Goal: Information Seeking & Learning: Learn about a topic

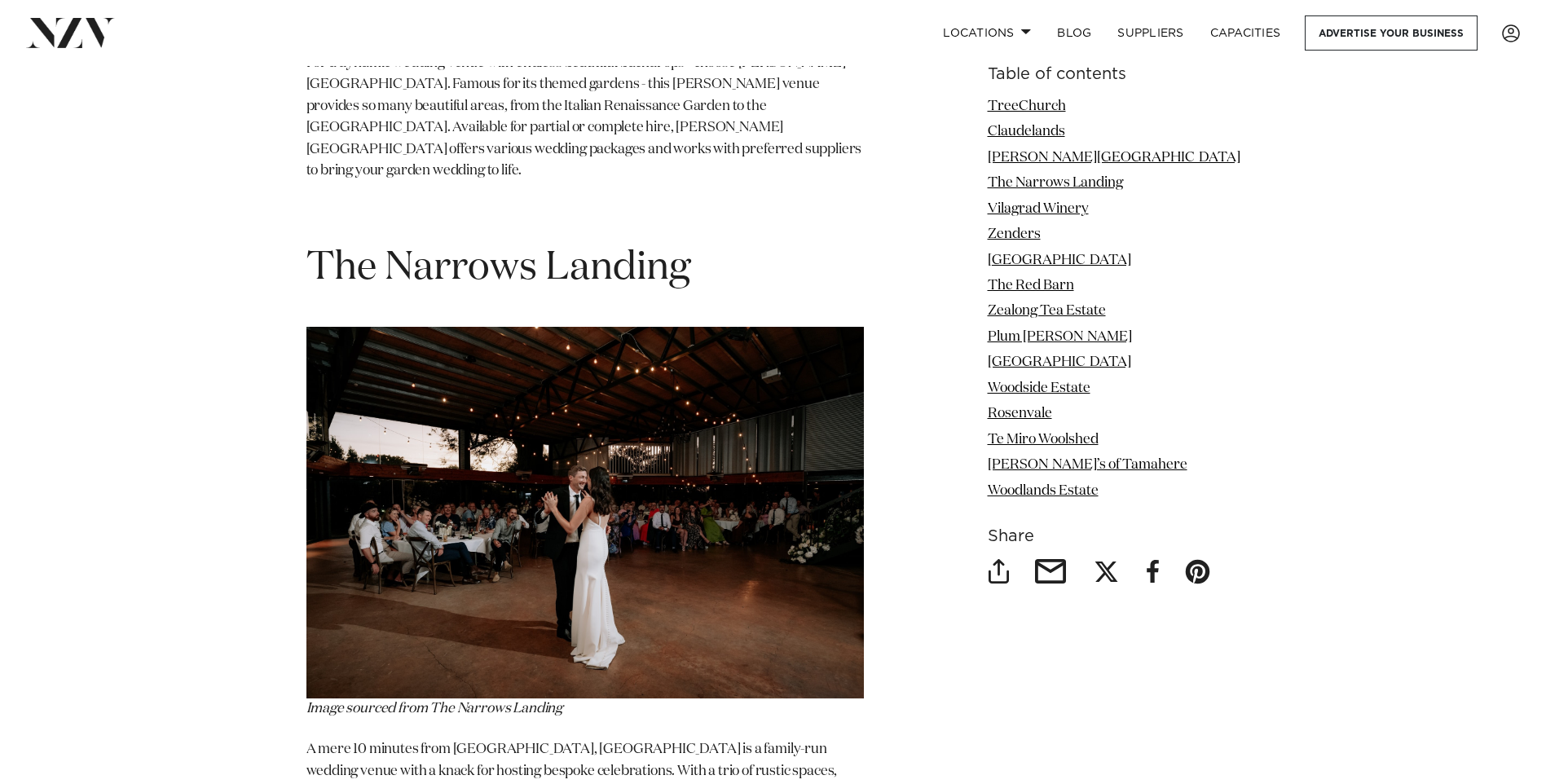
scroll to position [4074, 0]
click at [1055, 185] on link "The Narrows Landing" at bounding box center [1056, 183] width 136 height 14
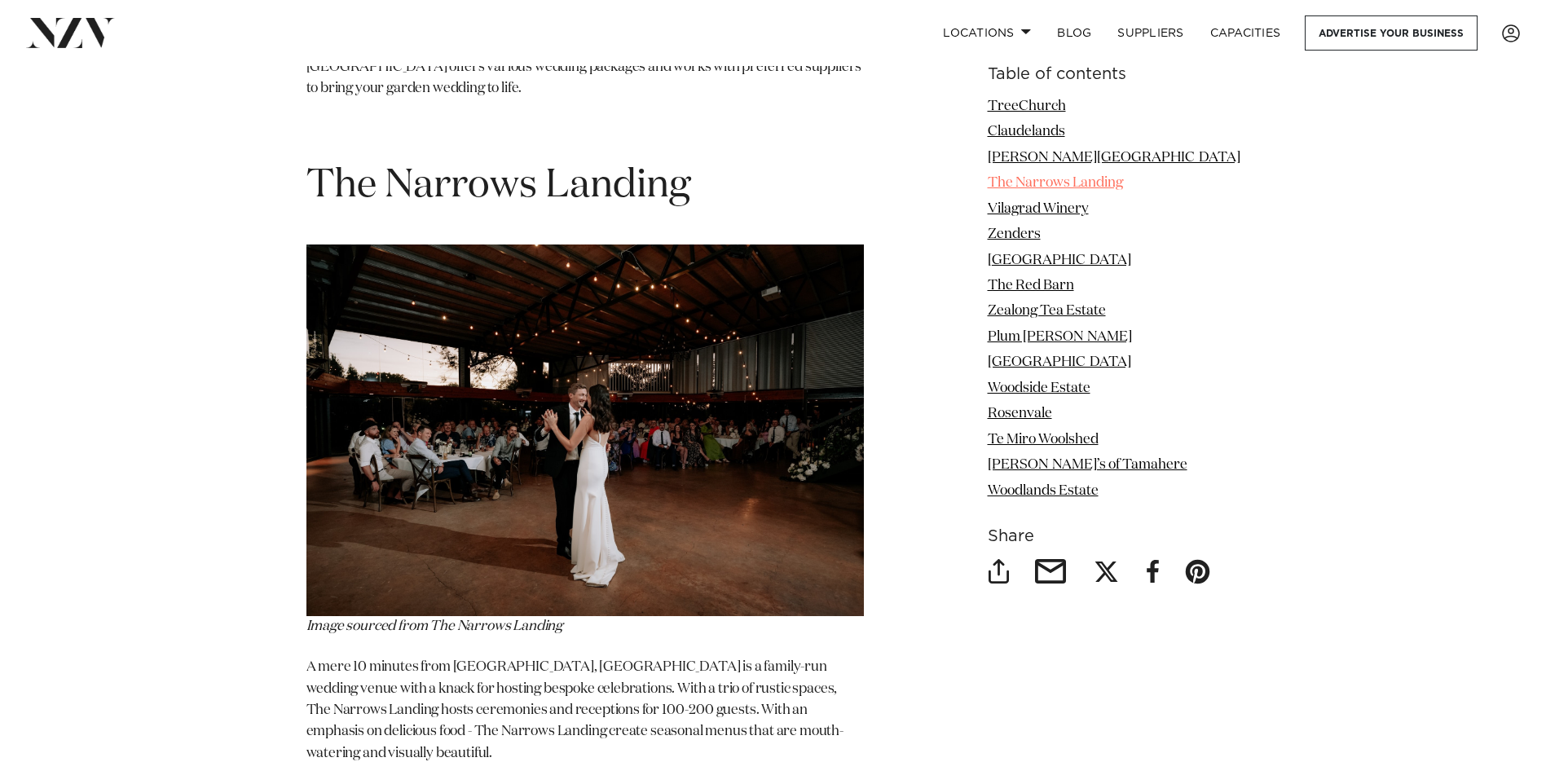
click at [1123, 183] on link "The Narrows Landing" at bounding box center [1056, 183] width 136 height 14
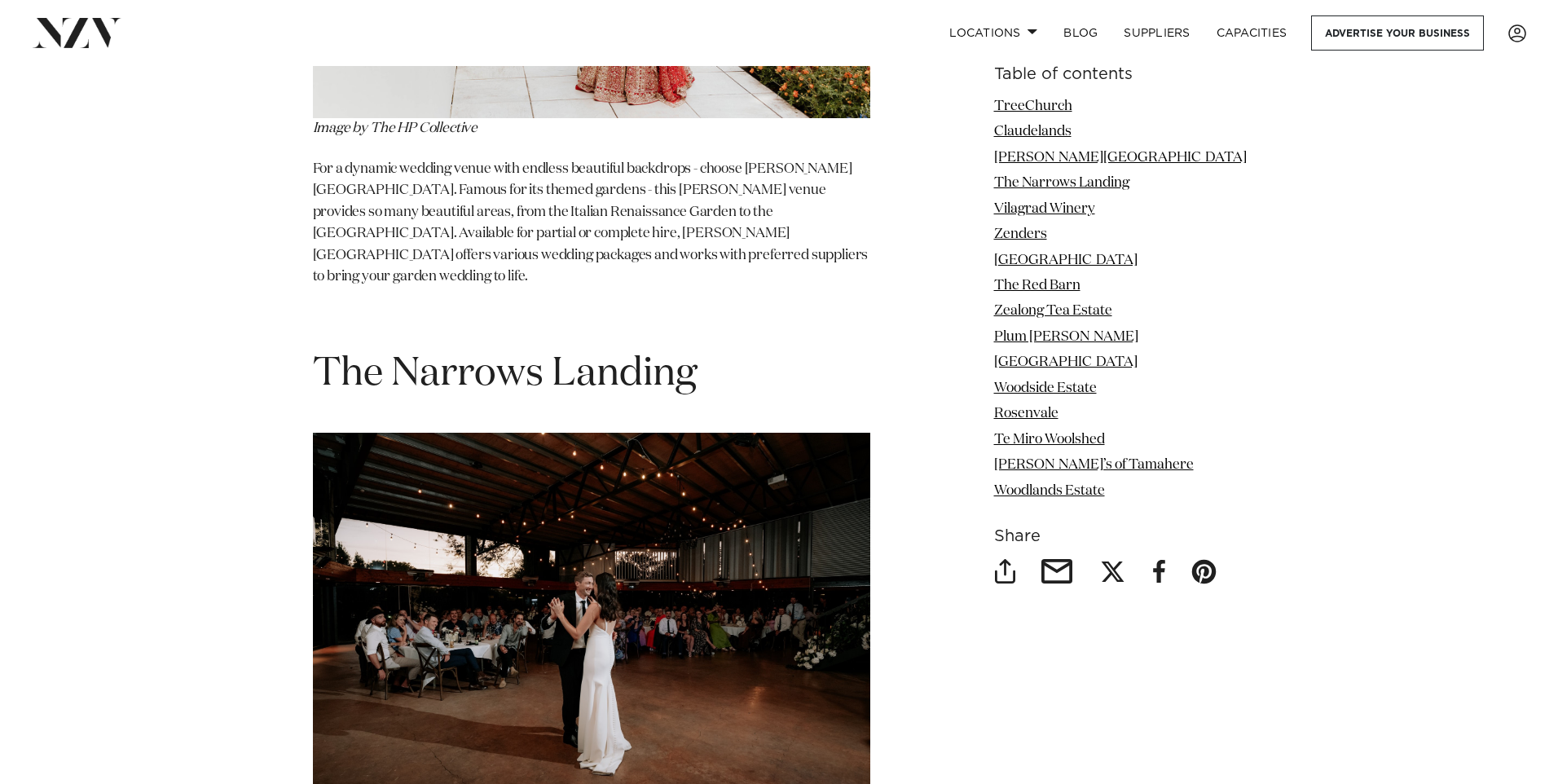
scroll to position [3911, 0]
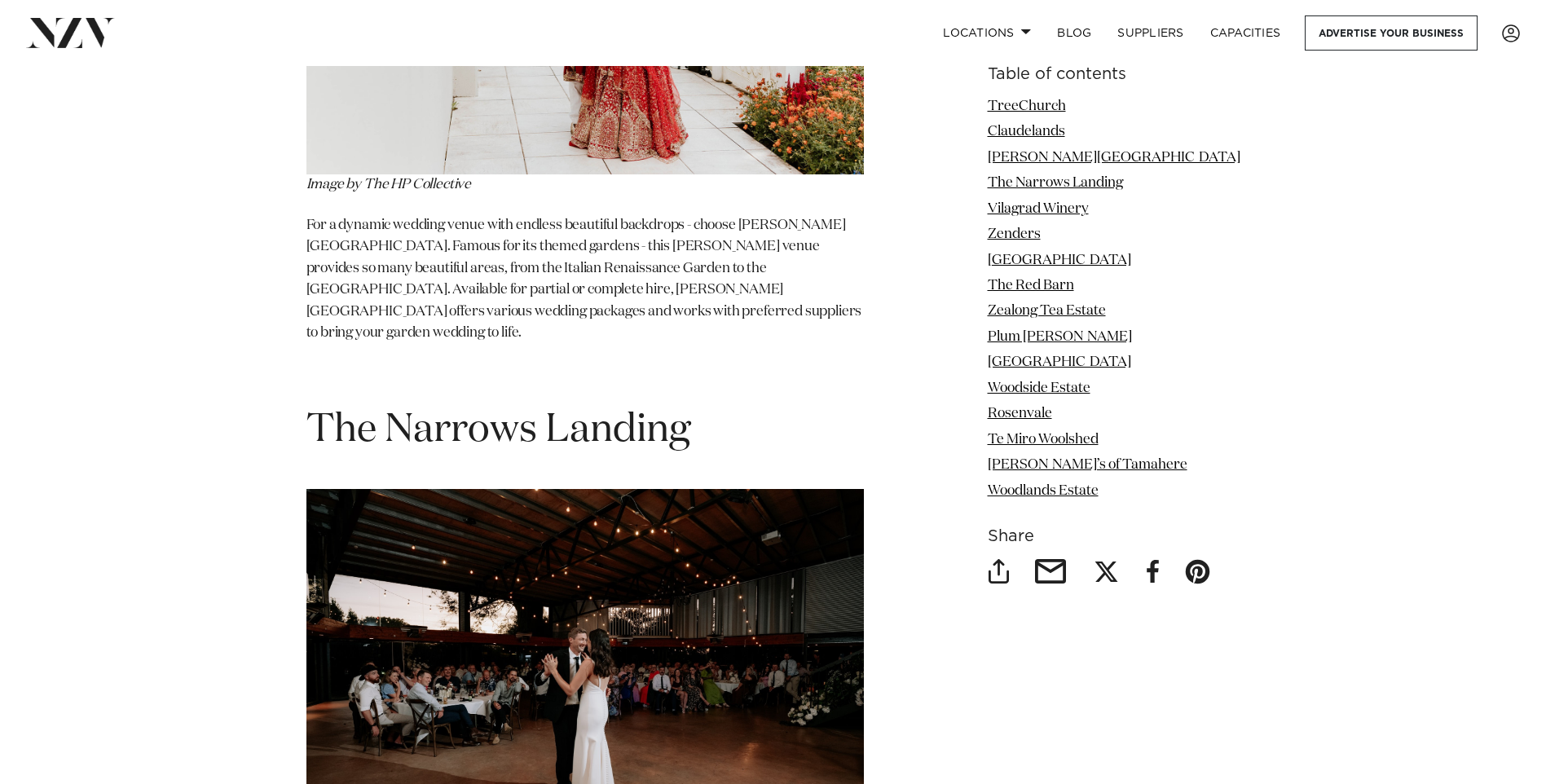
click at [472, 410] on span "The Narrows Landing" at bounding box center [498, 429] width 384 height 39
click at [452, 629] on img at bounding box center [585, 675] width 558 height 373
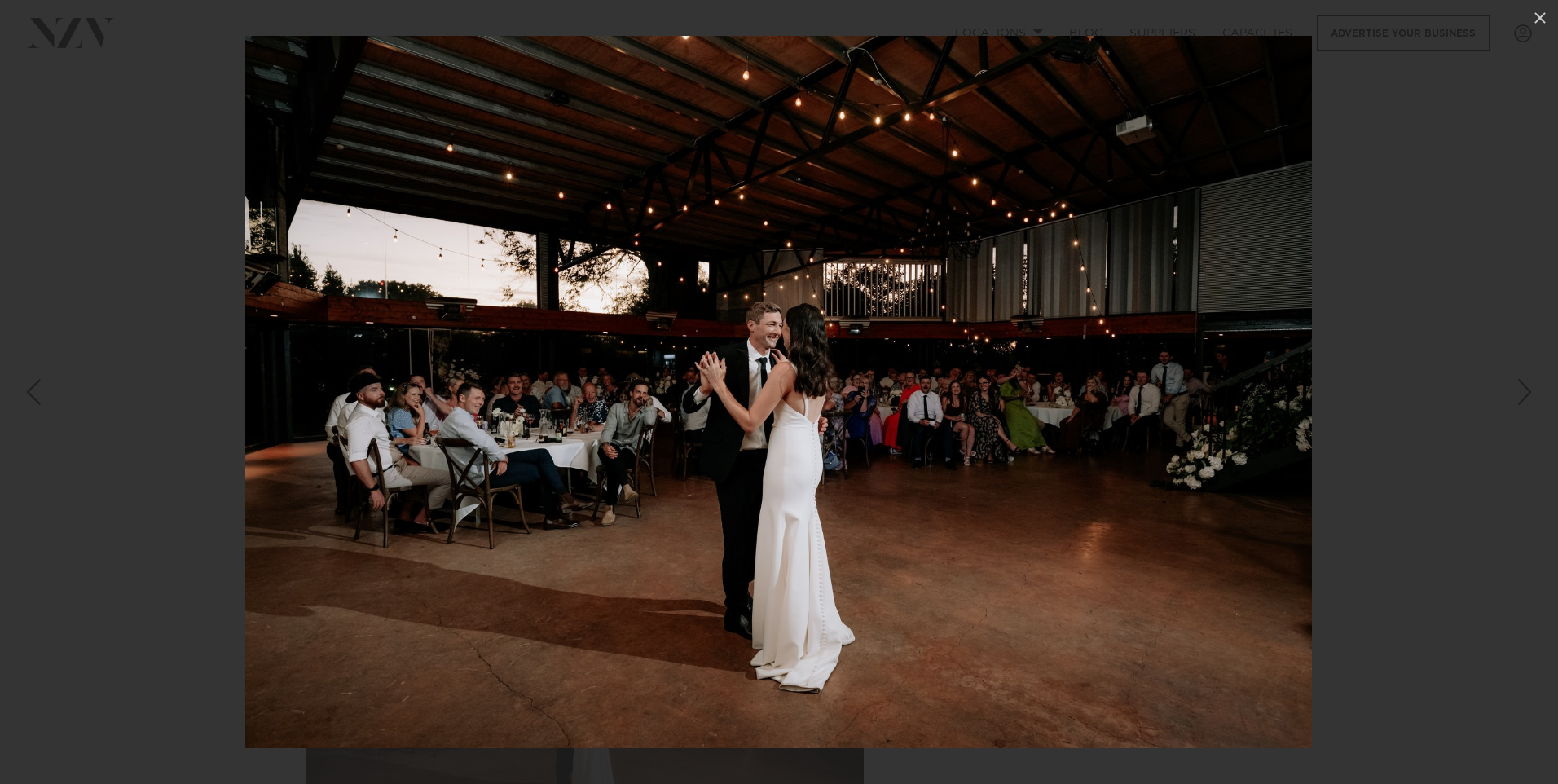
click at [1528, 390] on div "Next slide" at bounding box center [1525, 392] width 22 height 31
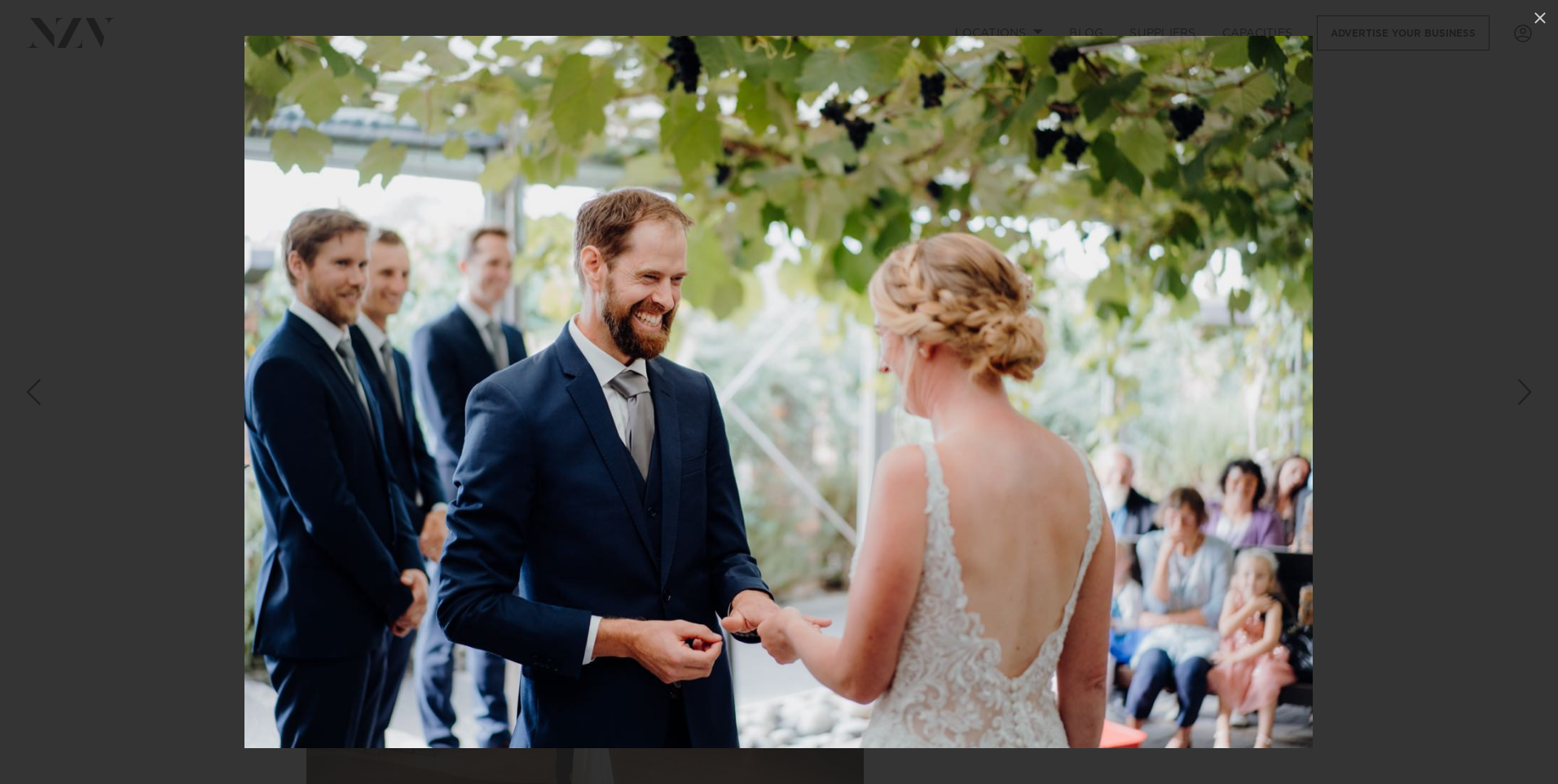
click at [1528, 390] on div "Next slide" at bounding box center [1525, 392] width 22 height 31
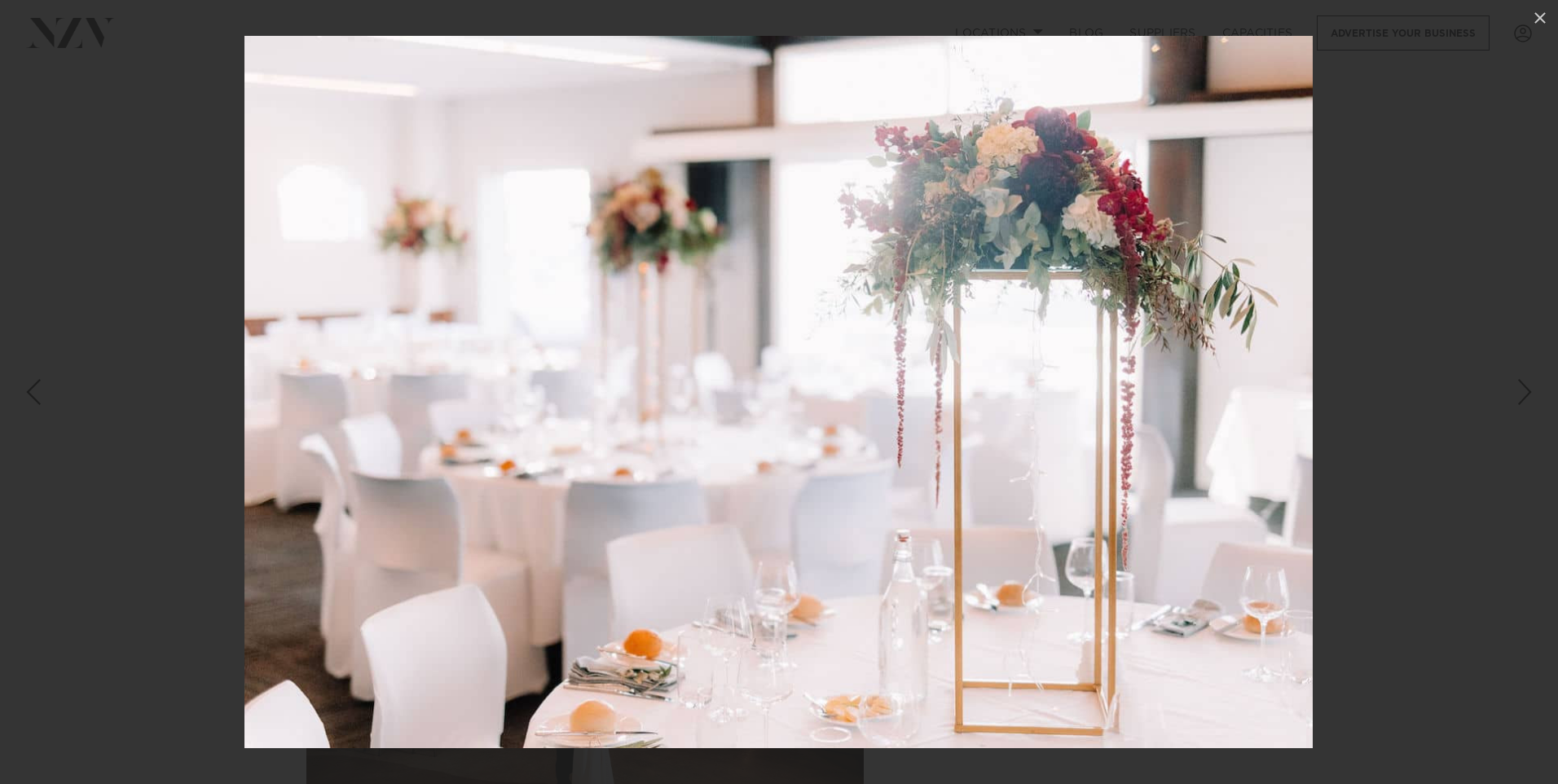
click at [1528, 390] on div "Next slide" at bounding box center [1525, 392] width 22 height 31
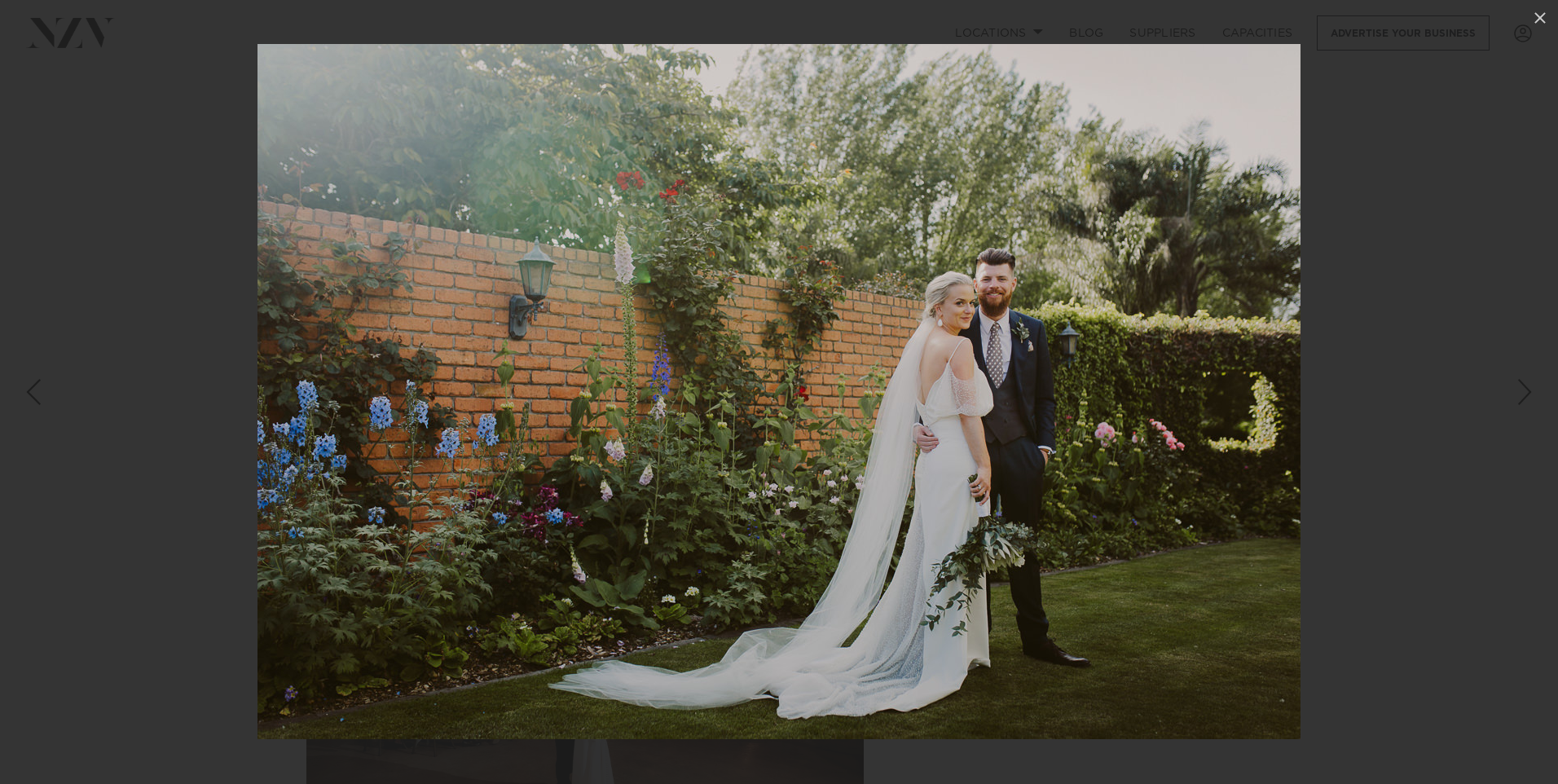
click at [1528, 390] on div "Next slide" at bounding box center [1525, 392] width 22 height 31
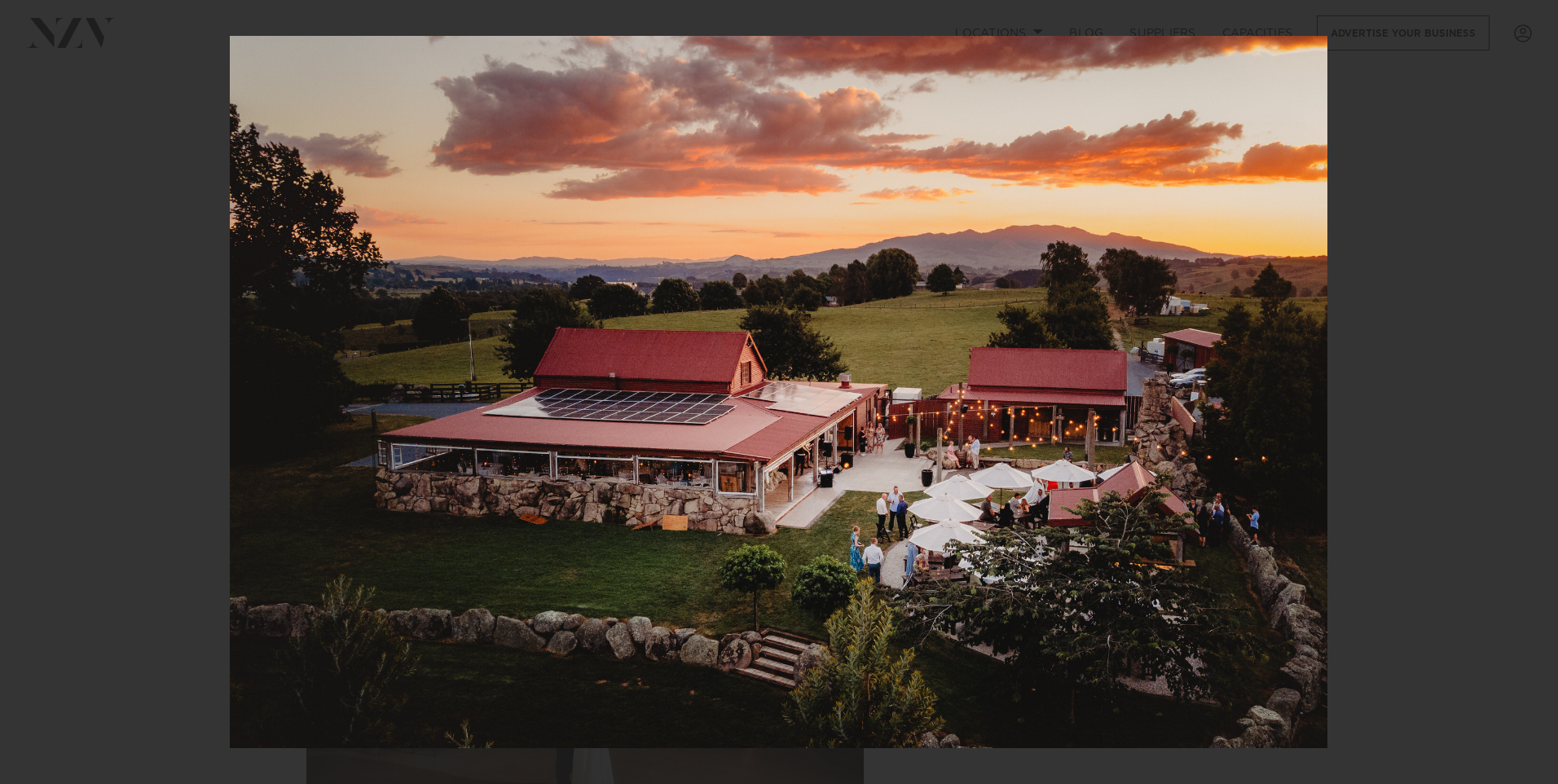
click at [1528, 390] on div "8 / 16" at bounding box center [779, 392] width 1558 height 784
click at [1527, 396] on div "Next slide" at bounding box center [1525, 392] width 22 height 31
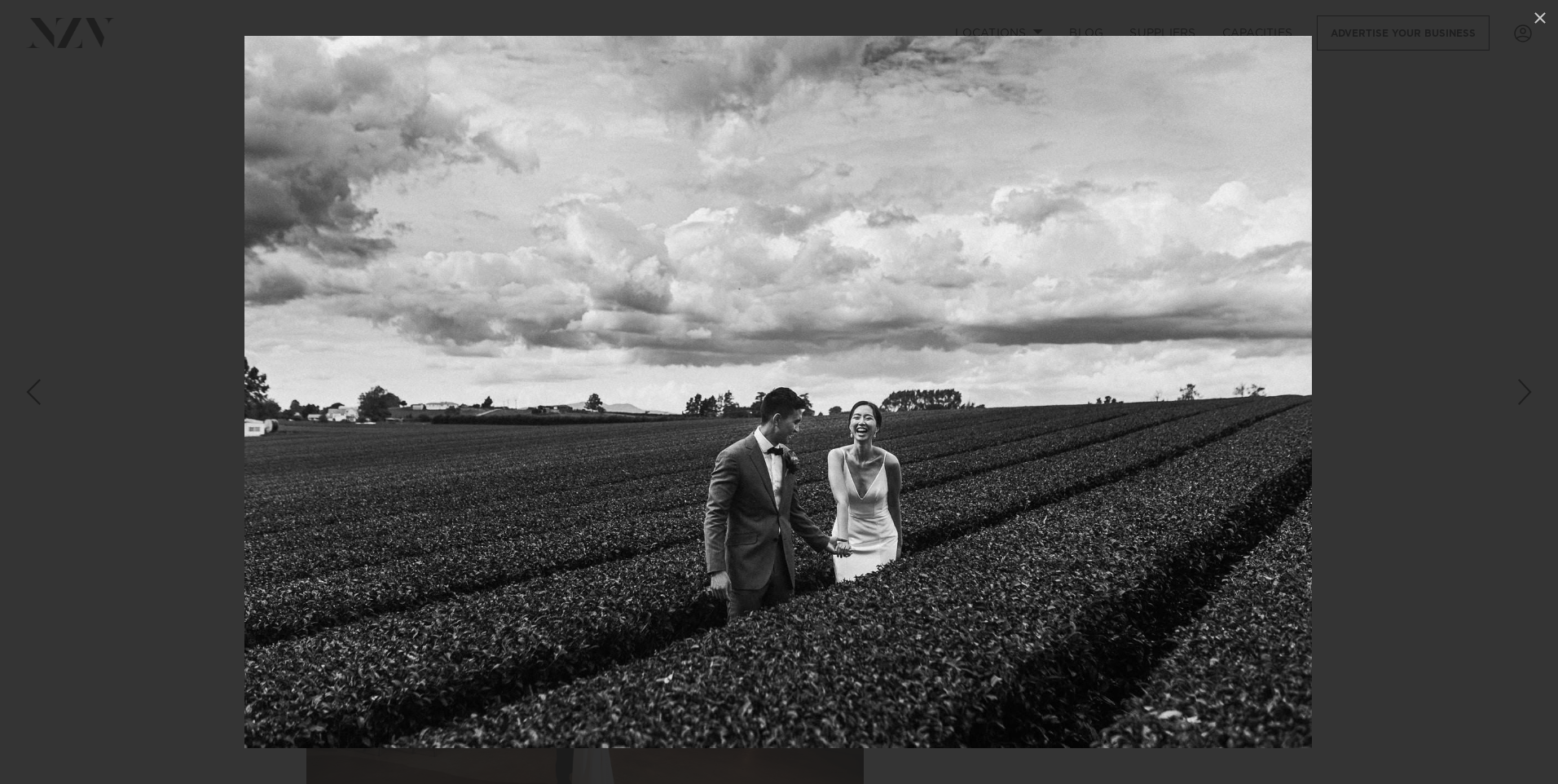
click at [1527, 396] on div "Next slide" at bounding box center [1525, 392] width 22 height 31
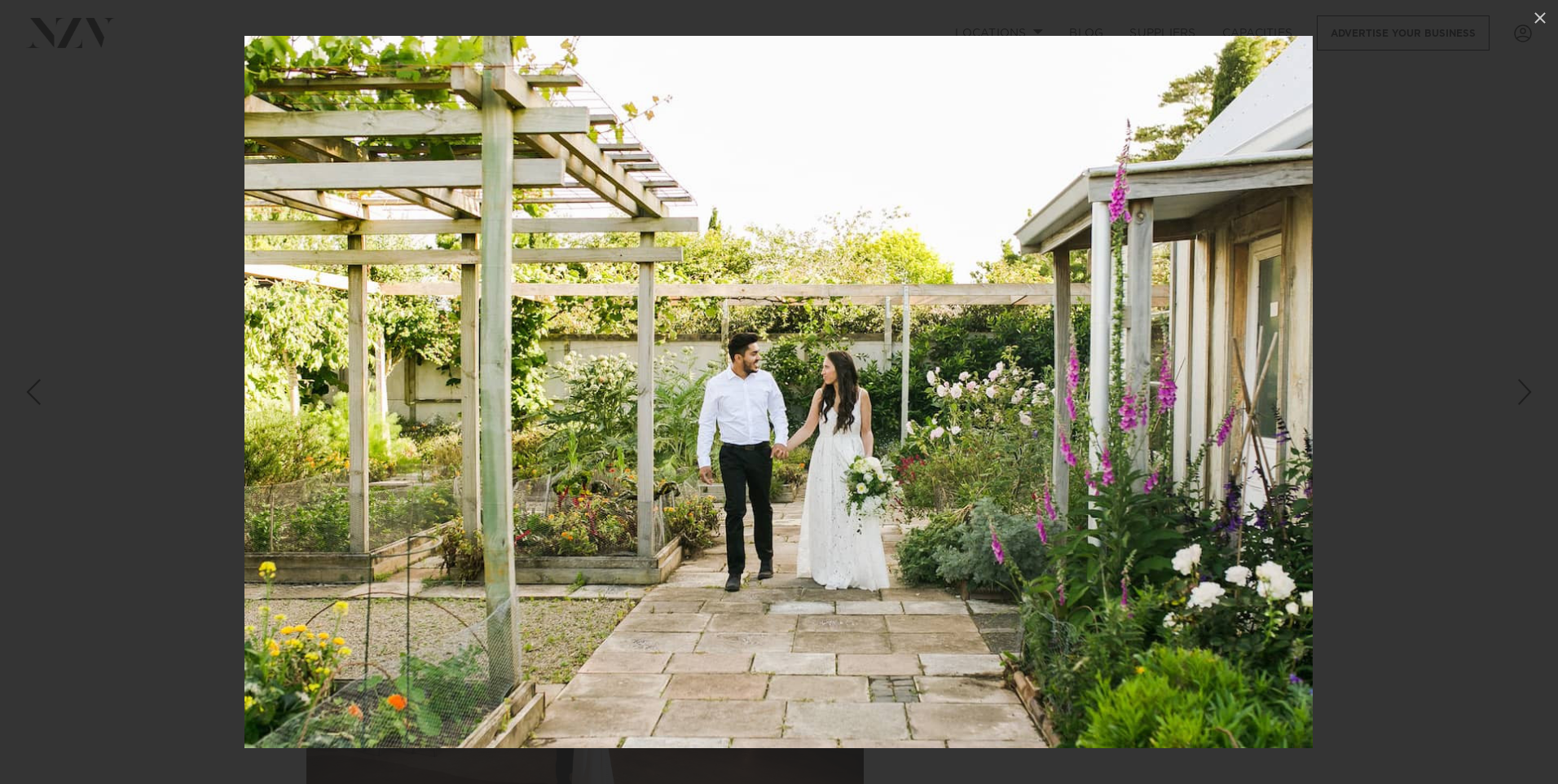
click at [1527, 396] on div "Next slide" at bounding box center [1525, 392] width 22 height 31
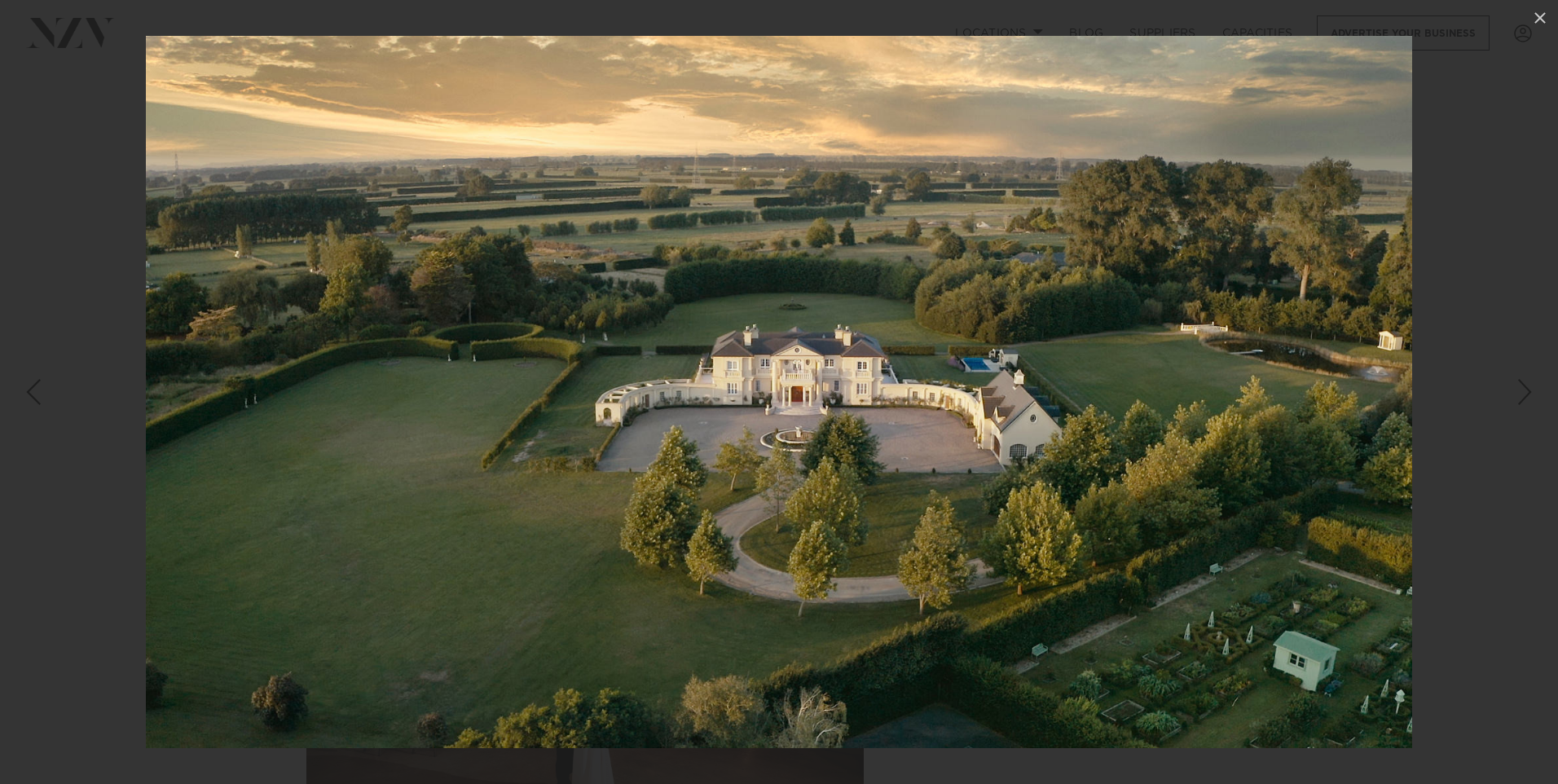
click at [1527, 396] on div "11 / 16" at bounding box center [779, 392] width 1558 height 784
click at [1522, 398] on div "Next slide" at bounding box center [1525, 392] width 22 height 31
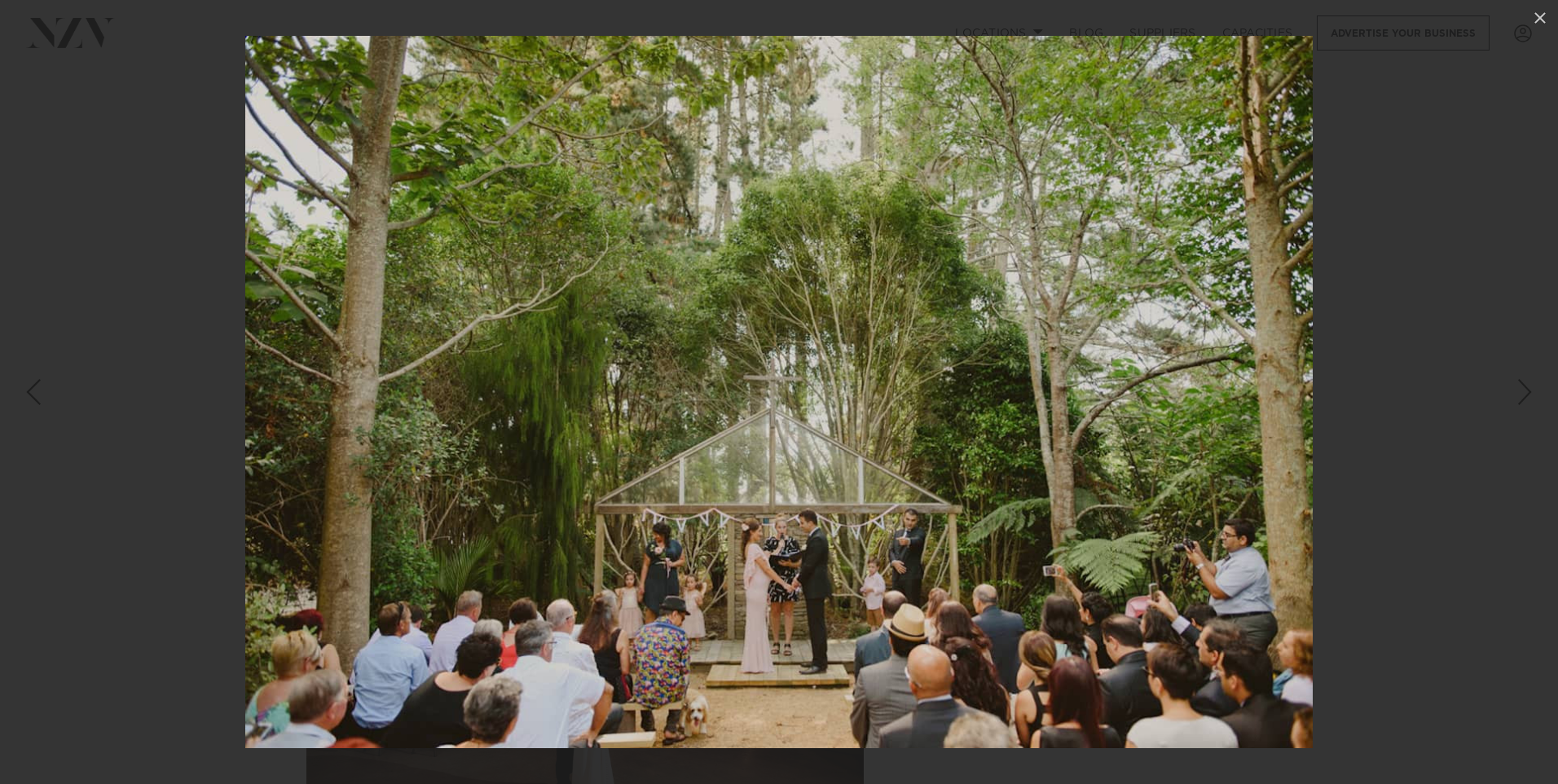
click at [1522, 398] on div "Next slide" at bounding box center [1525, 392] width 22 height 31
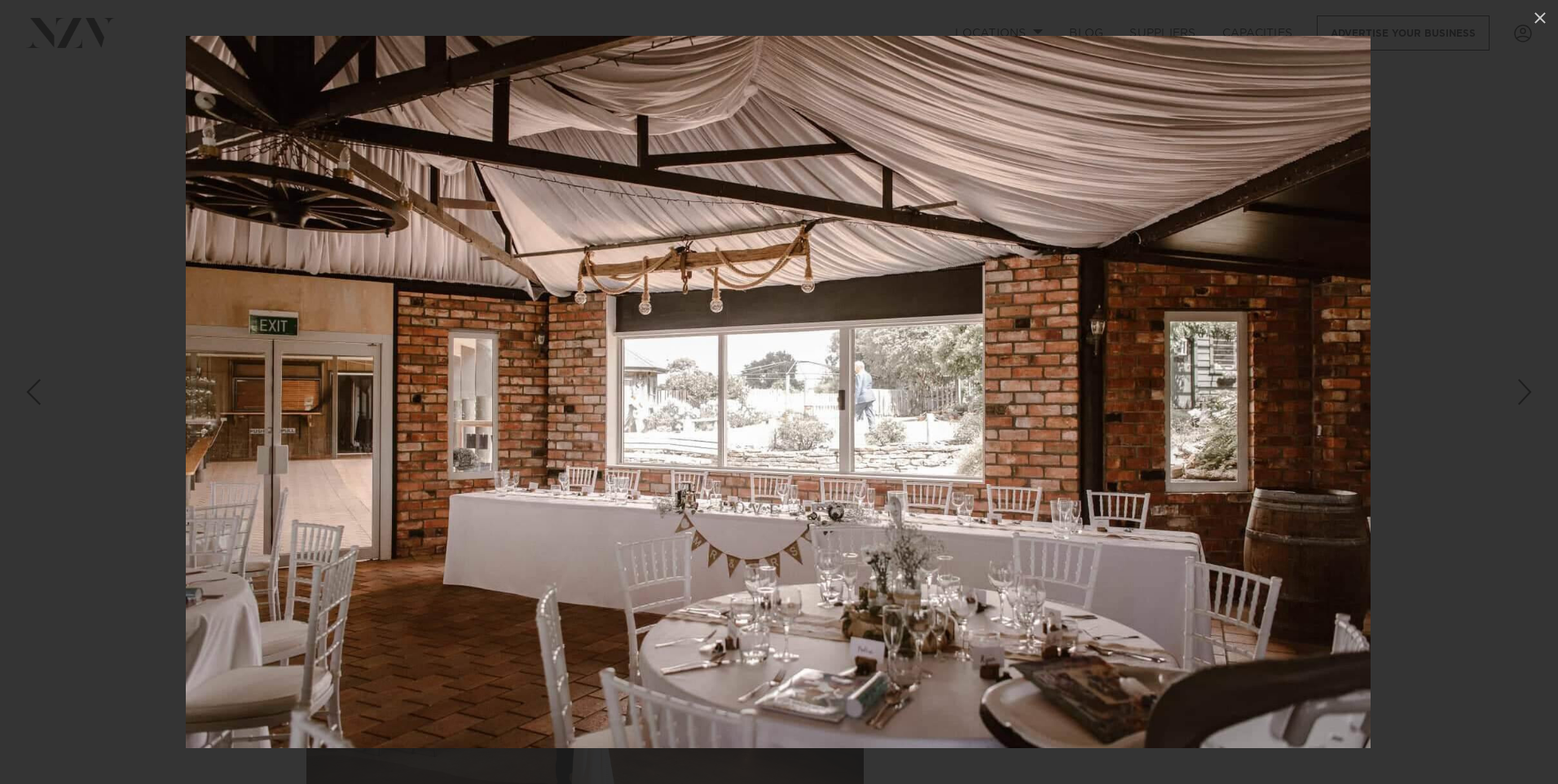
click at [1522, 398] on div "Next slide" at bounding box center [1525, 392] width 22 height 31
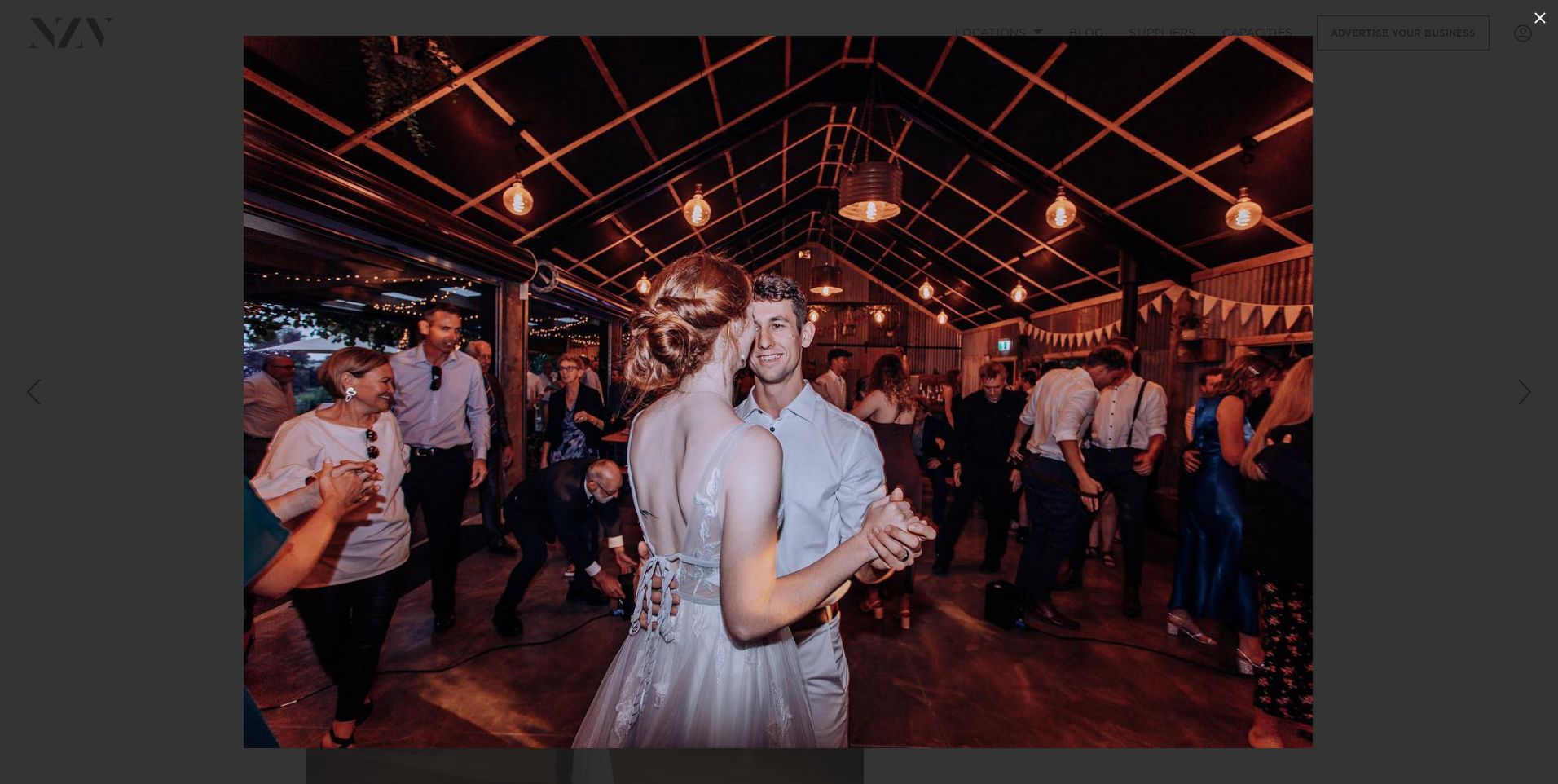
click at [1538, 14] on icon at bounding box center [1540, 18] width 11 height 11
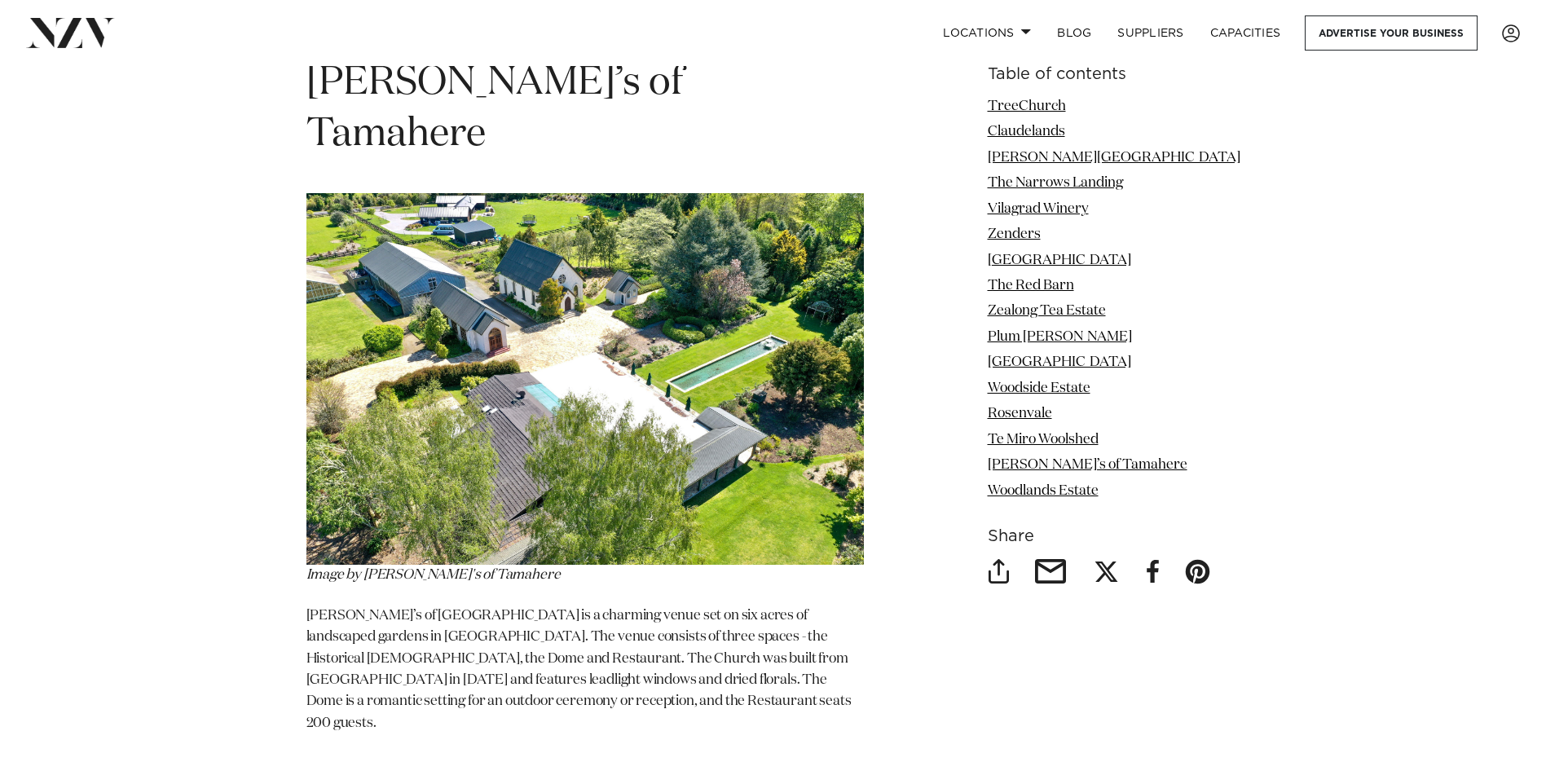
scroll to position [10916, 0]
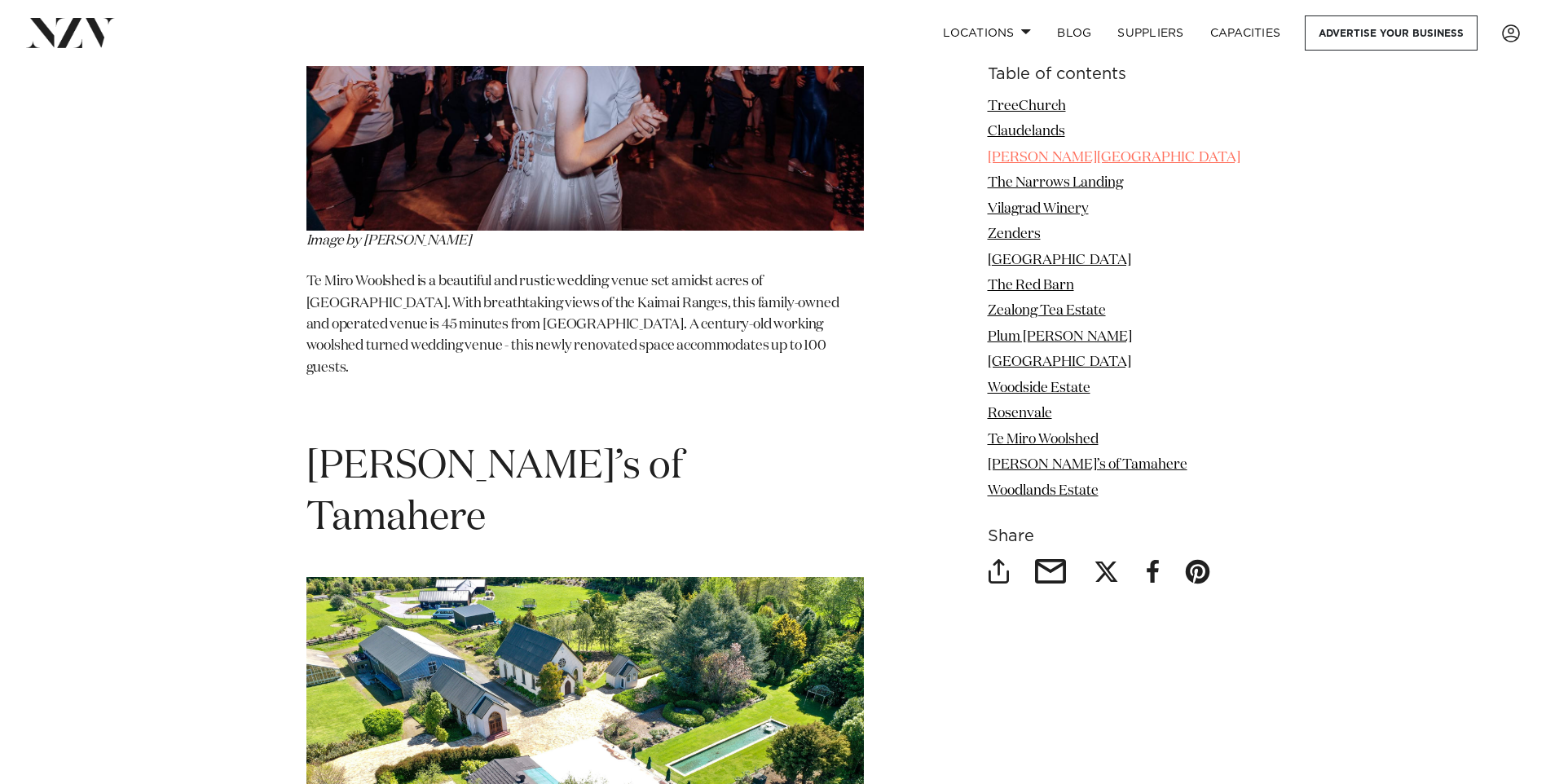
click at [1060, 156] on link "[PERSON_NAME][GEOGRAPHIC_DATA]" at bounding box center [1114, 157] width 252 height 14
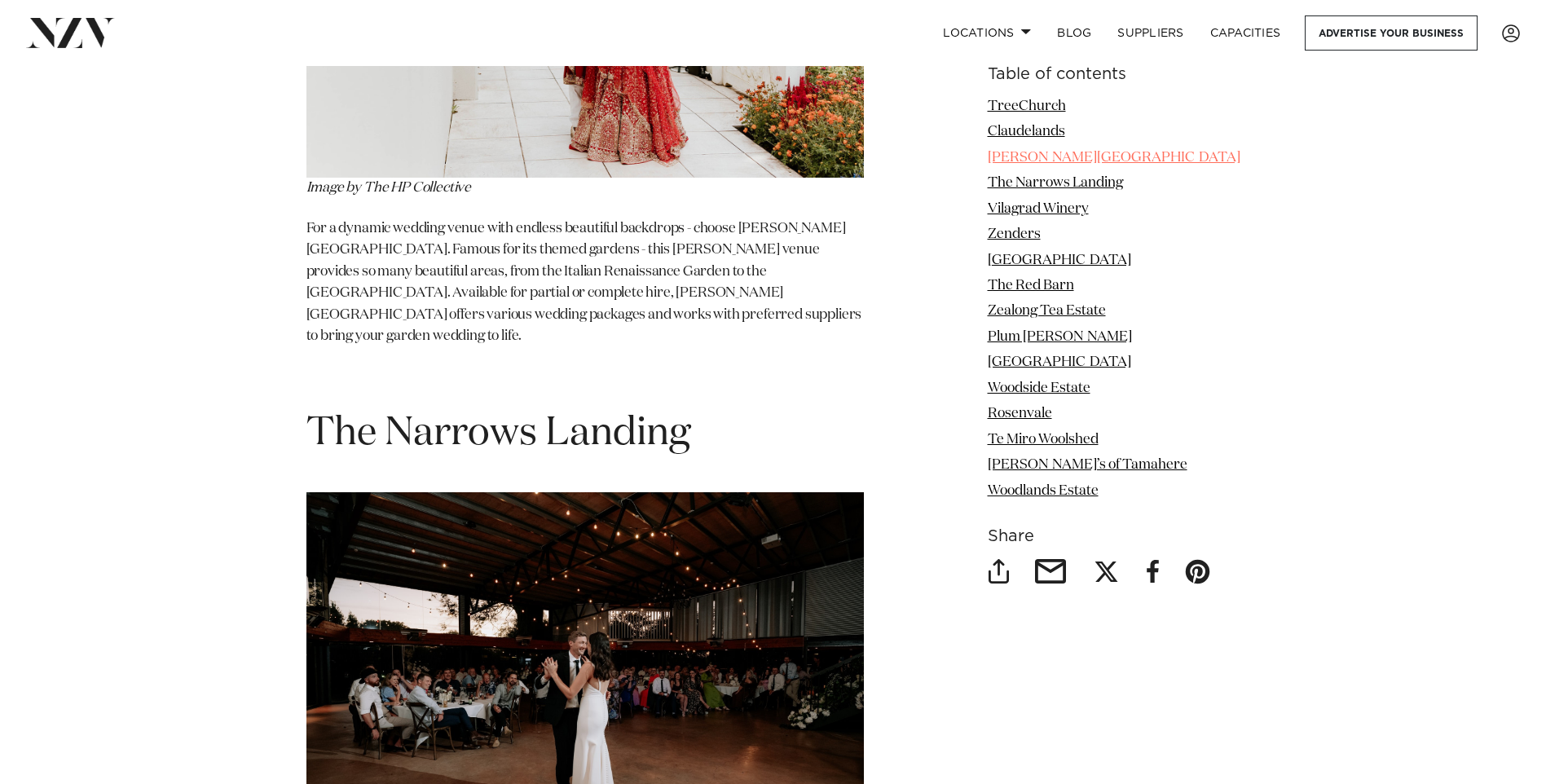
scroll to position [3490, 0]
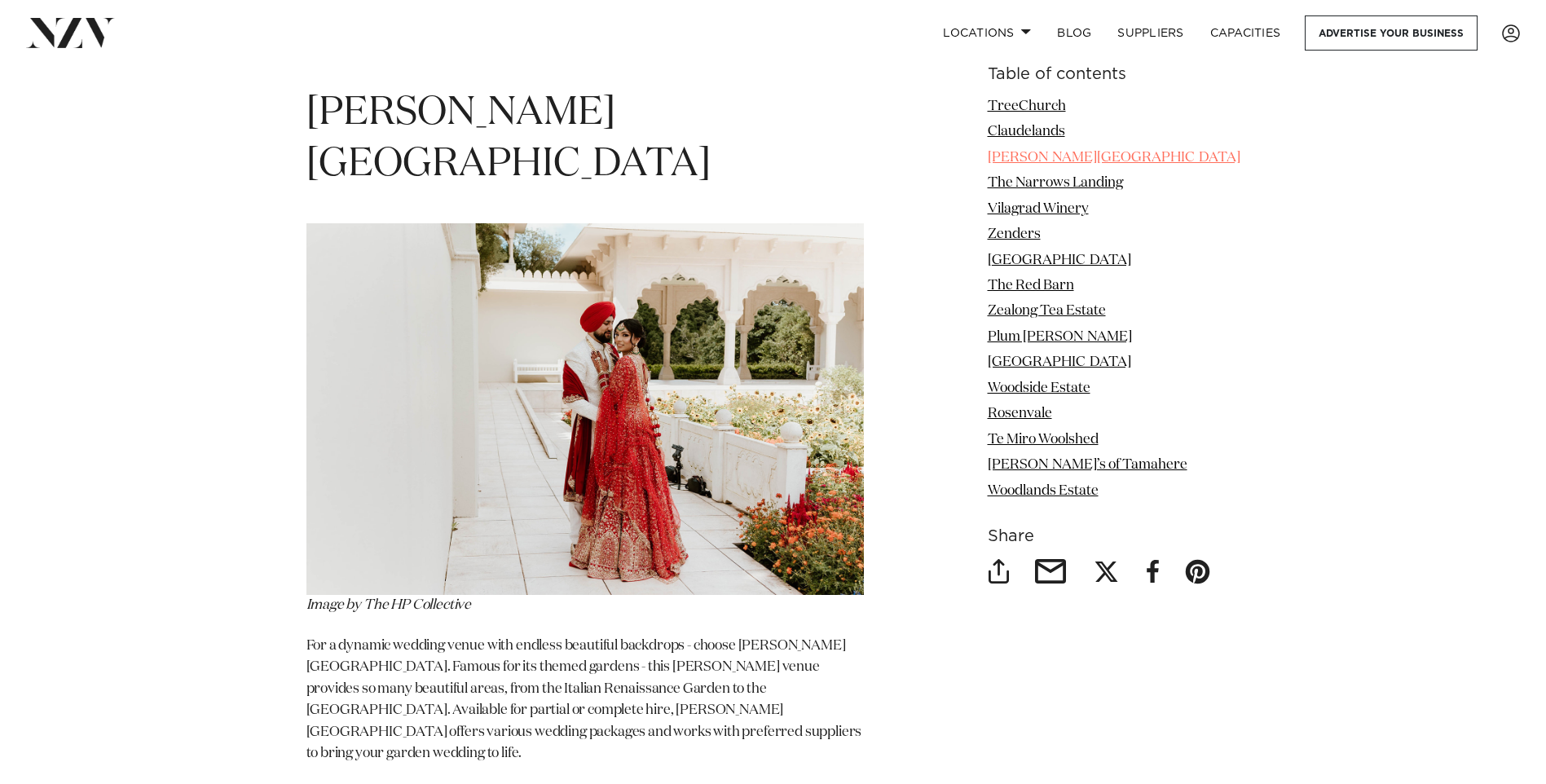
click at [1061, 151] on link "[PERSON_NAME][GEOGRAPHIC_DATA]" at bounding box center [1114, 157] width 252 height 14
click at [609, 310] on img at bounding box center [585, 409] width 558 height 372
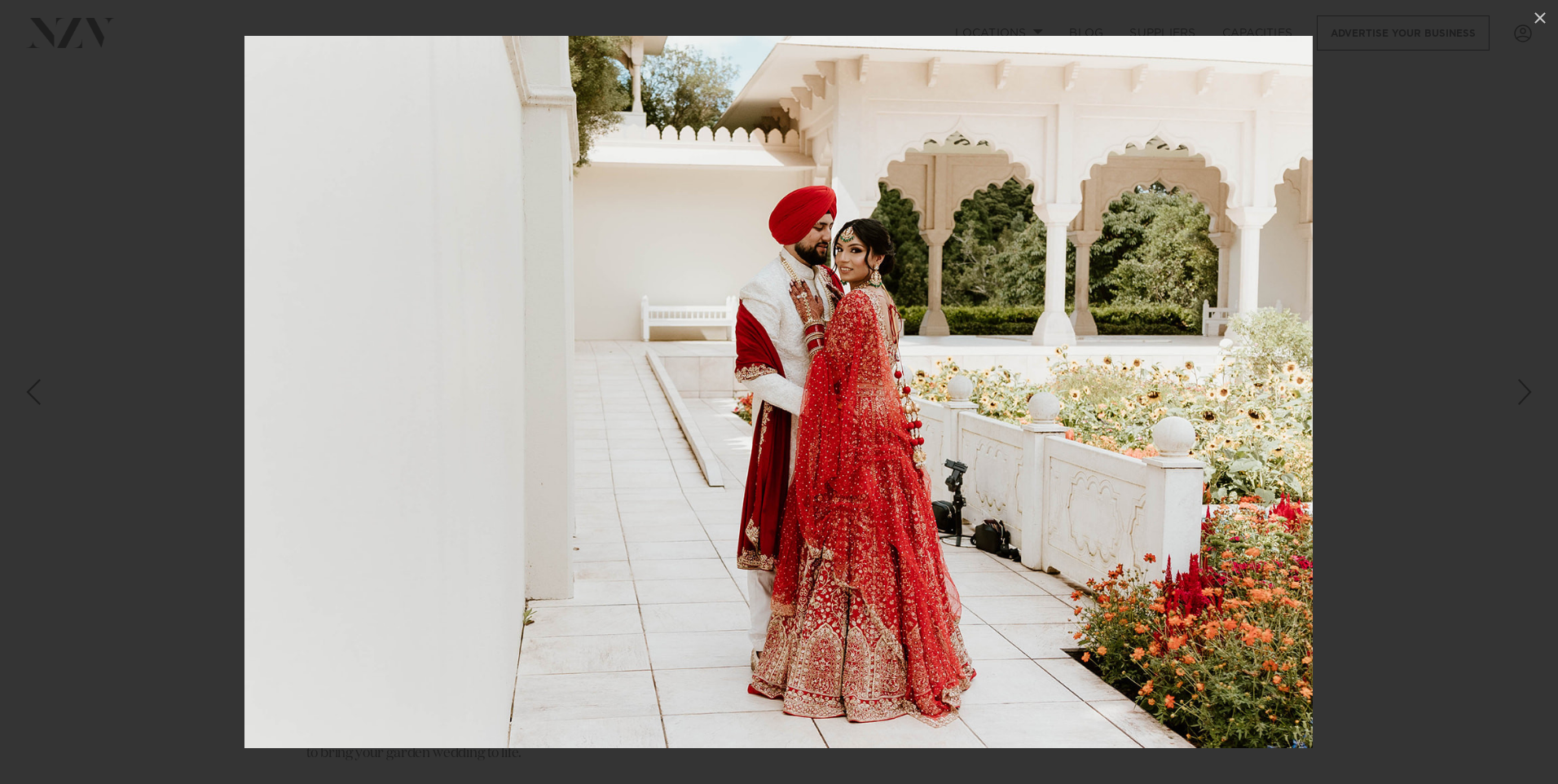
click at [1519, 385] on div "Next slide" at bounding box center [1525, 392] width 22 height 31
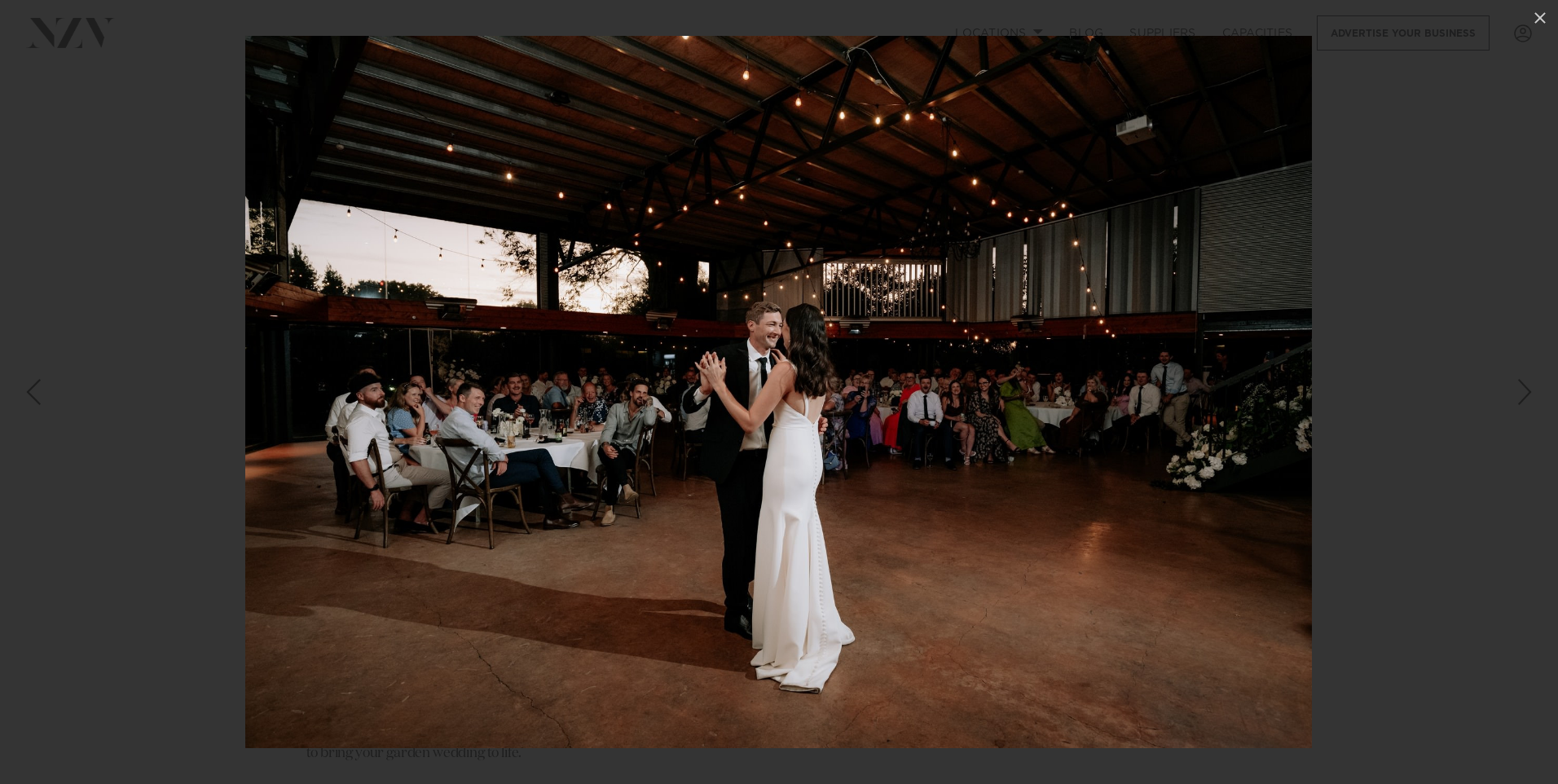
click at [1519, 385] on div "Next slide" at bounding box center [1525, 392] width 22 height 31
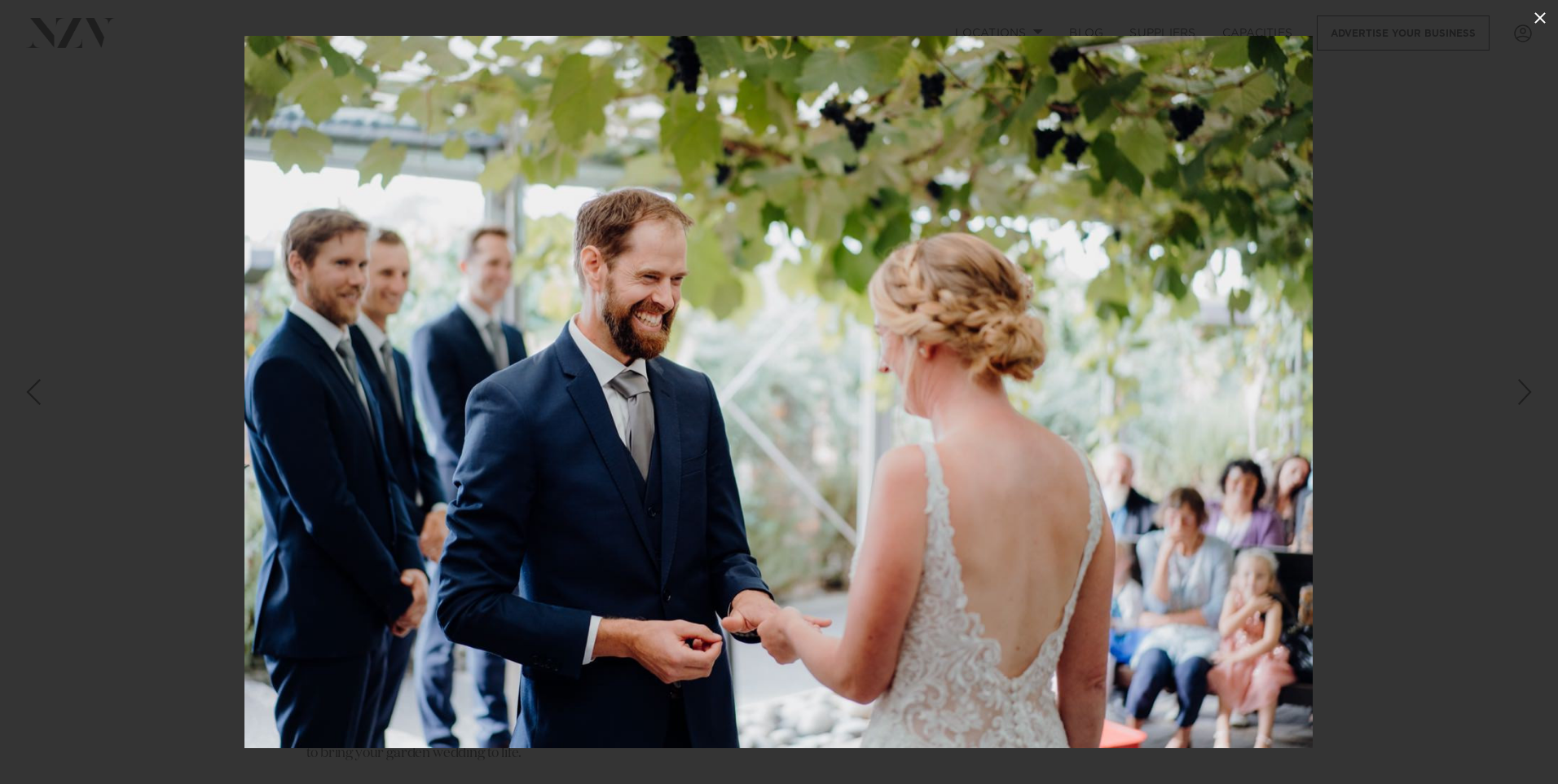
click at [1545, 17] on icon at bounding box center [1540, 18] width 20 height 20
